Goal: Communication & Community: Share content

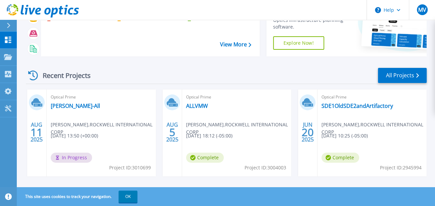
scroll to position [67, 0]
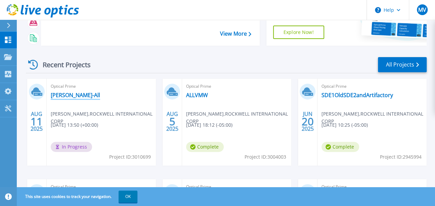
click at [66, 96] on link "[PERSON_NAME]-All" at bounding box center [75, 95] width 49 height 7
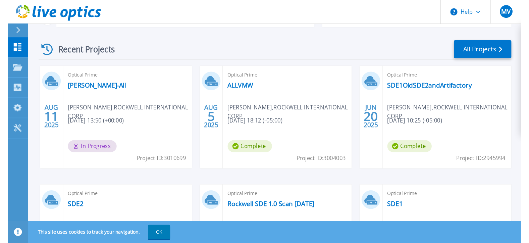
scroll to position [101, 0]
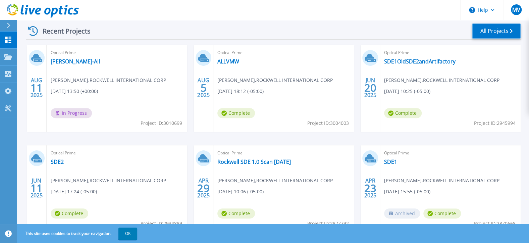
click at [439, 30] on link "All Projects" at bounding box center [496, 30] width 49 height 15
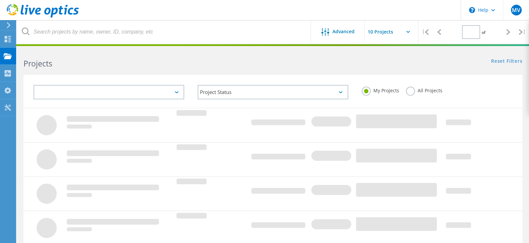
type input "1"
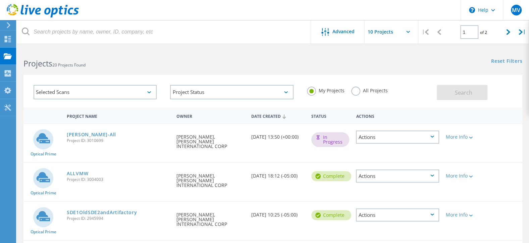
click at [437, 135] on div "Actions" at bounding box center [397, 137] width 83 height 13
click at [388, 141] on div "Share" at bounding box center [398, 142] width 82 height 10
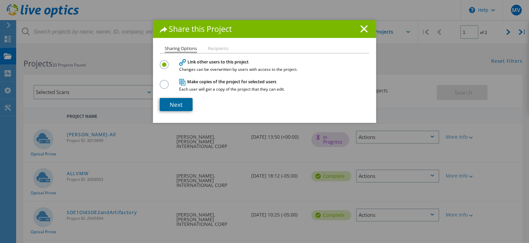
click at [174, 104] on link "Next" at bounding box center [176, 104] width 33 height 13
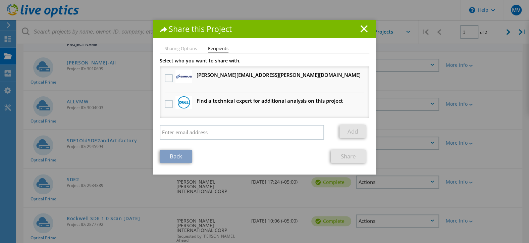
scroll to position [34, 0]
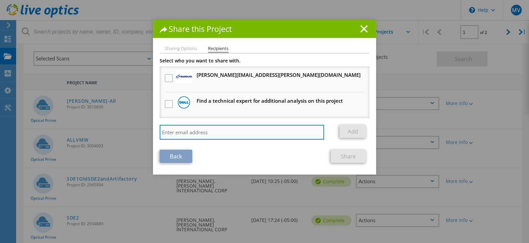
click at [200, 136] on input "search" at bounding box center [242, 132] width 164 height 15
paste input "damon.gross@ahead.com"
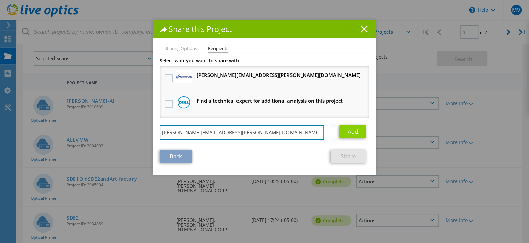
type input "damon.gross@ahead.com"
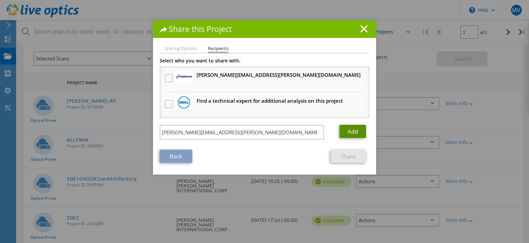
click at [353, 132] on link "Add" at bounding box center [353, 131] width 27 height 13
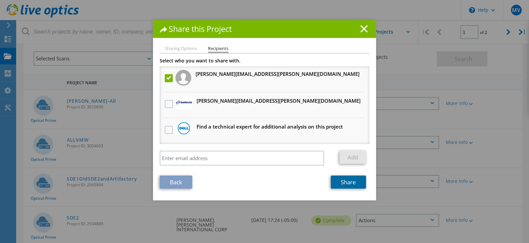
click at [338, 186] on link "Share" at bounding box center [348, 182] width 35 height 13
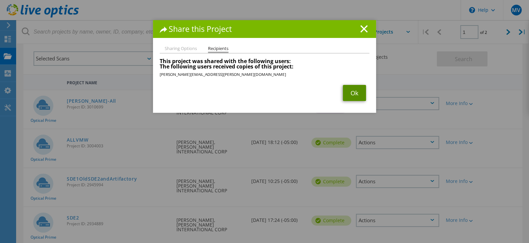
click at [346, 93] on link "Ok" at bounding box center [354, 93] width 23 height 16
